Goal: Task Accomplishment & Management: Manage account settings

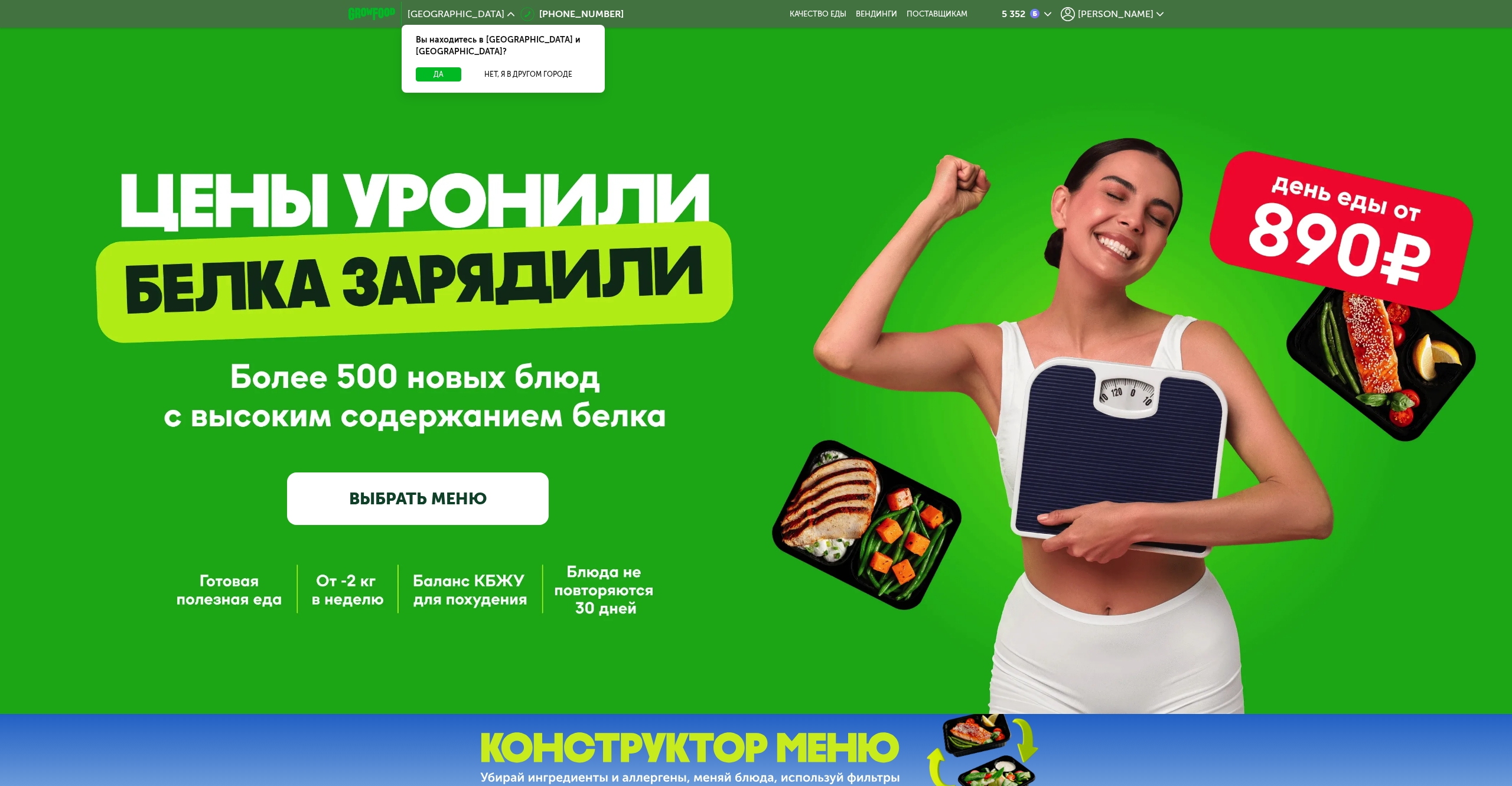
click at [1129, 19] on span "[PERSON_NAME]" at bounding box center [1116, 13] width 76 height 9
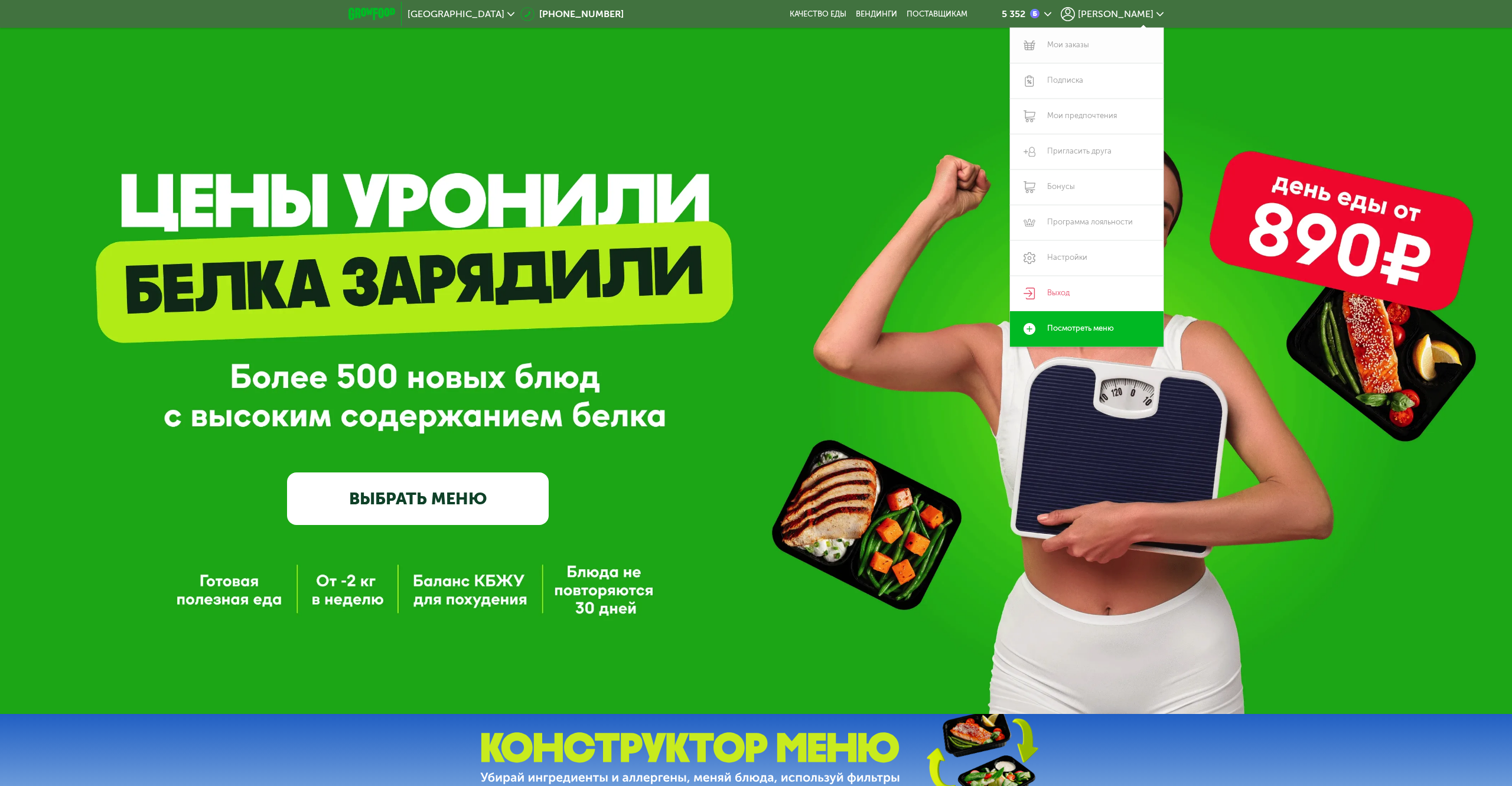
click at [1060, 47] on link "Мои заказы" at bounding box center [1087, 45] width 154 height 35
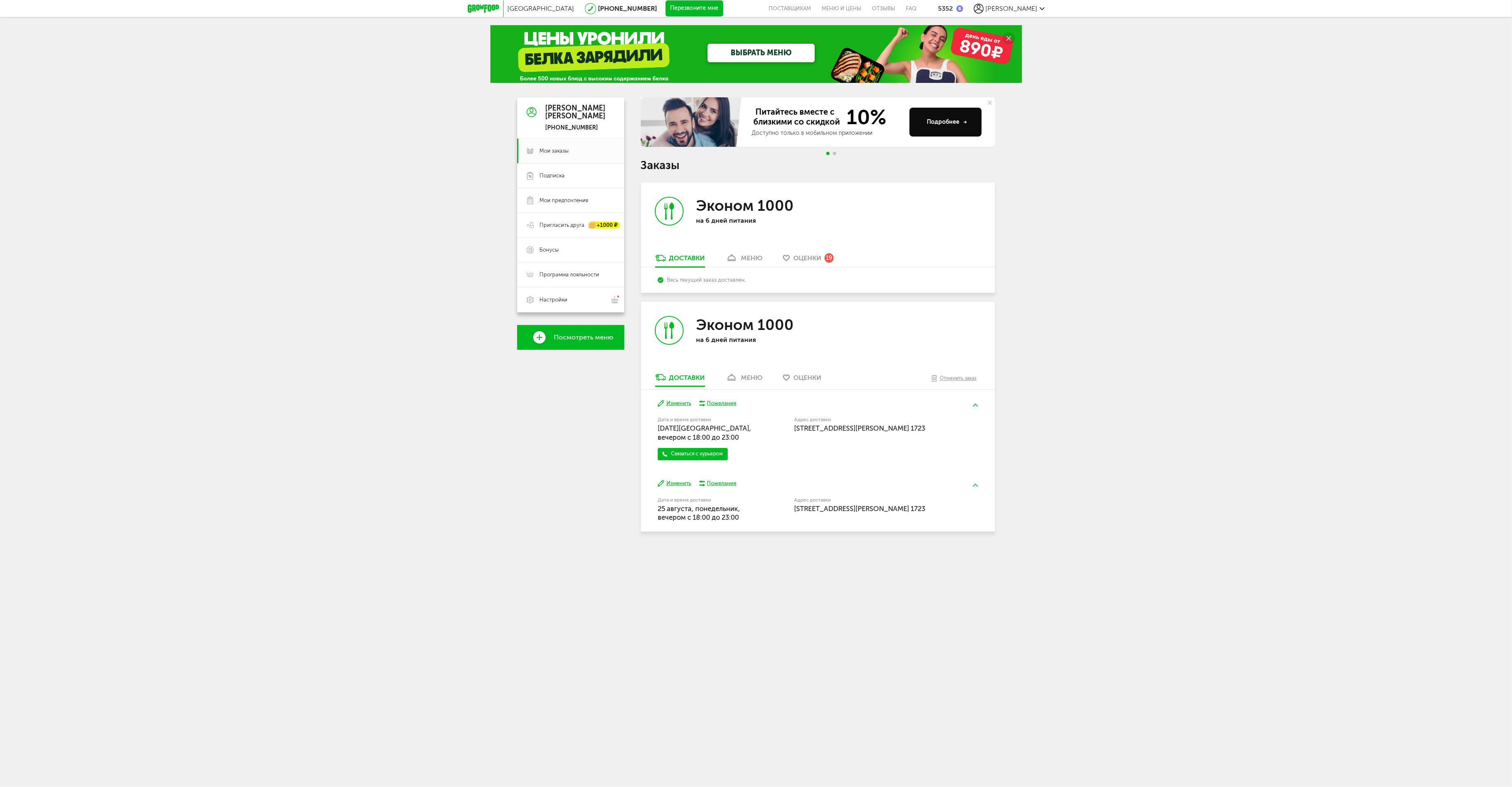
click at [672, 404] on button "Изменить" at bounding box center [674, 403] width 33 height 8
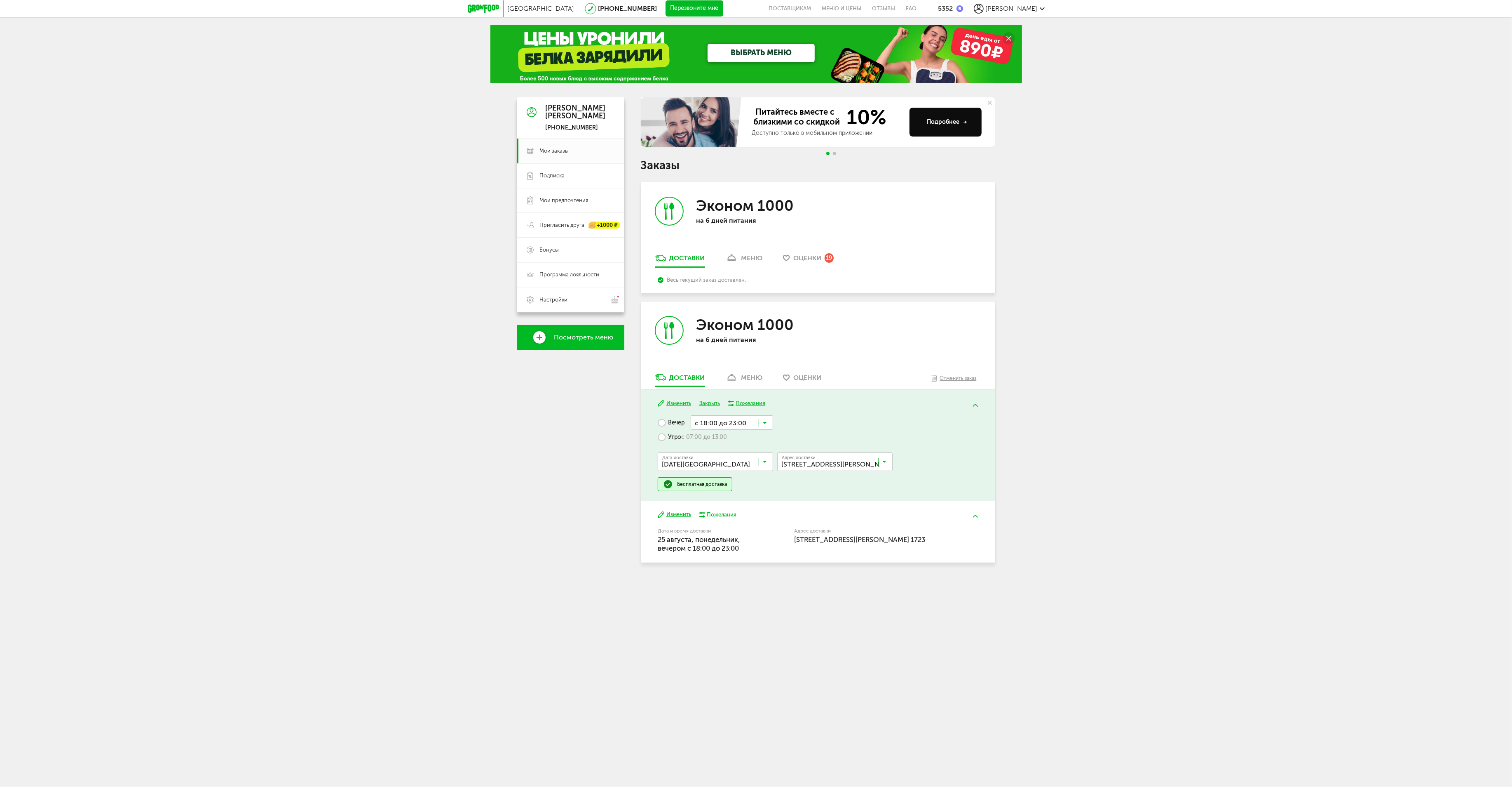
click at [713, 460] on input "Search for option" at bounding box center [717, 463] width 116 height 14
click at [728, 531] on ul "[DATE] августа, [DATE], [DATE], [DATE], [DATE], [DATE], [DATE], [DATE], [DATE],…" at bounding box center [716, 558] width 116 height 165
click at [725, 427] on input "Search for option" at bounding box center [732, 427] width 82 height 14
click at [855, 427] on div "Вечер с 18:00 до 23:00 Загрузка... с 18:00 до 23:59 с 18:00 до 23:00 с 18:00 до…" at bounding box center [818, 458] width 320 height 76
click at [668, 443] on label "Утро с 07:00 до 13:00" at bounding box center [693, 442] width 69 height 15
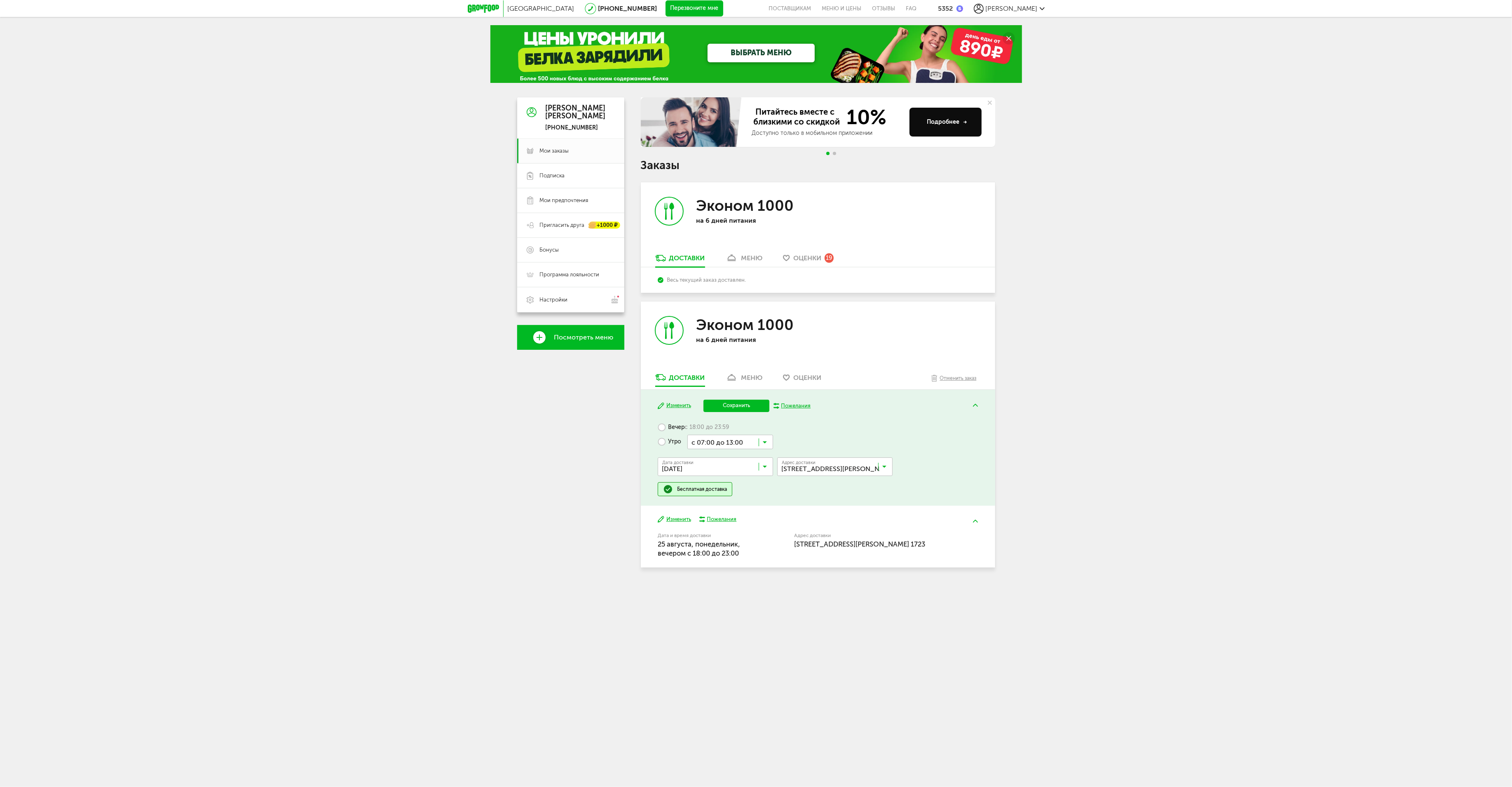
click at [730, 443] on input "Search for option" at bounding box center [730, 442] width 86 height 14
click at [747, 601] on ul "с 07:00 до 12:00 с 13:00 до 18:00 с 13:00 до 16:00 с 14:00 до 17:00 с 15:00 до …" at bounding box center [730, 532] width 86 height 165
click at [734, 408] on button "Сохранить" at bounding box center [736, 405] width 66 height 12
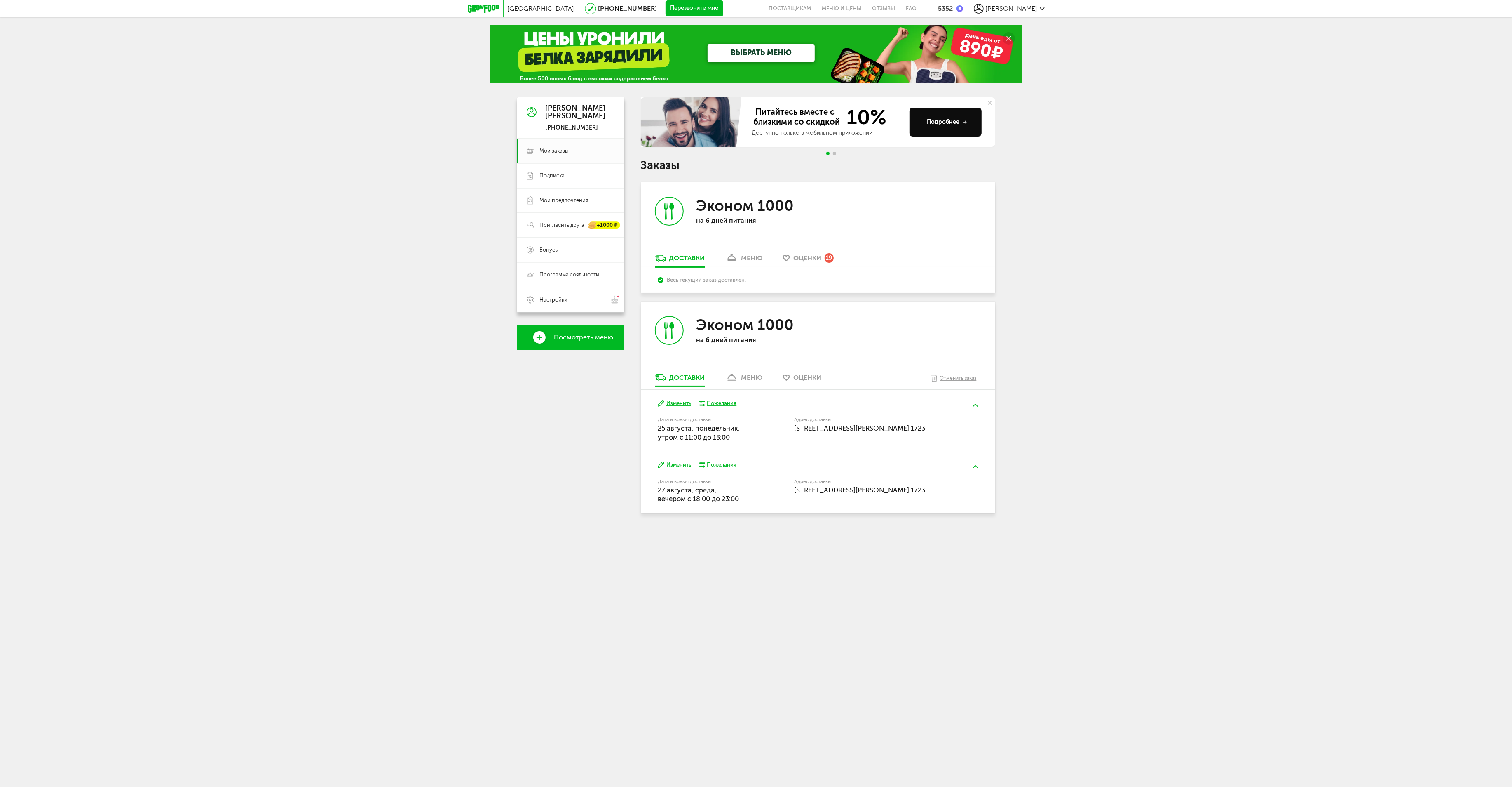
click at [470, 502] on div "Москва [PHONE_NUMBER] Перезвоните мне поставщикам Меню и цены Отзывы FAQ 5352 […" at bounding box center [756, 277] width 1512 height 554
